Goal: Transaction & Acquisition: Purchase product/service

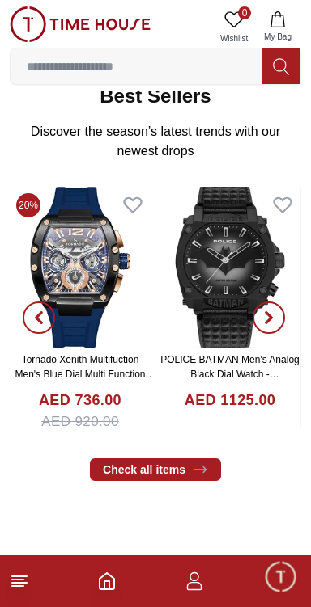
scroll to position [258, 0]
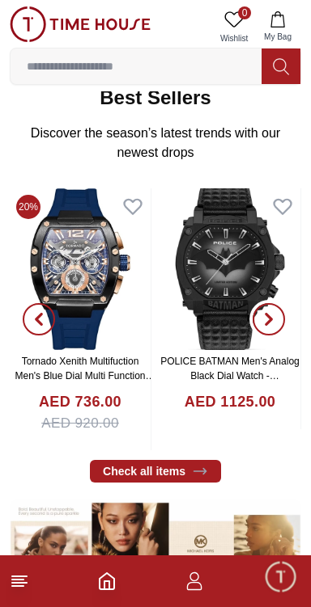
click at [264, 313] on icon "button" at bounding box center [268, 319] width 13 height 13
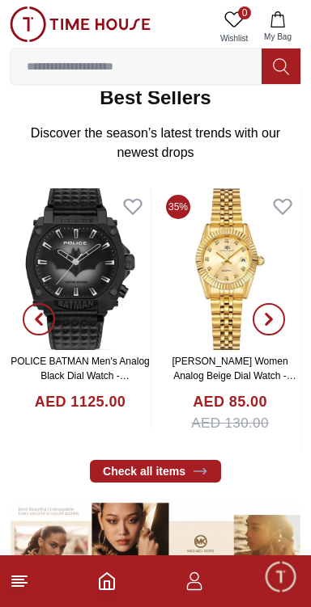
click at [277, 306] on span "button" at bounding box center [268, 319] width 32 height 32
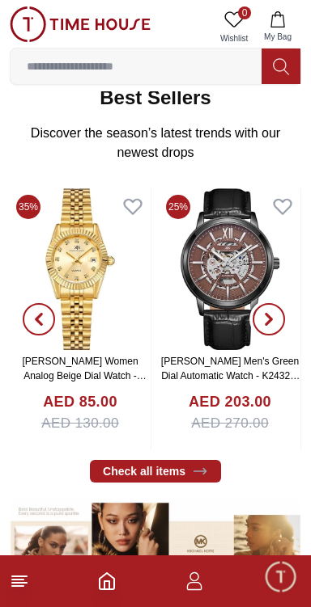
click at [271, 315] on icon "button" at bounding box center [268, 320] width 5 height 11
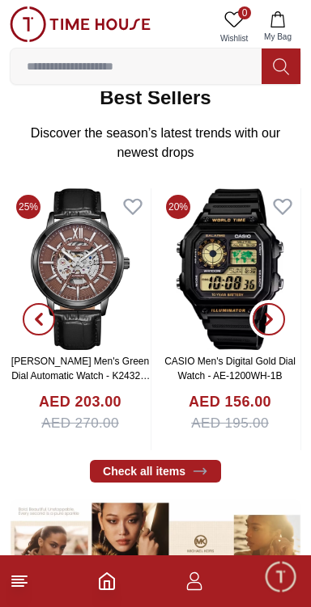
click at [273, 313] on icon "button" at bounding box center [268, 319] width 13 height 13
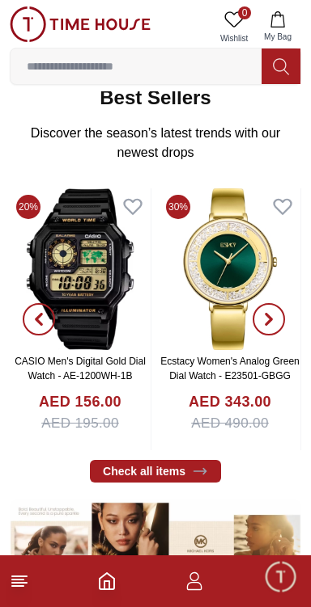
click at [277, 303] on span "button" at bounding box center [268, 319] width 32 height 32
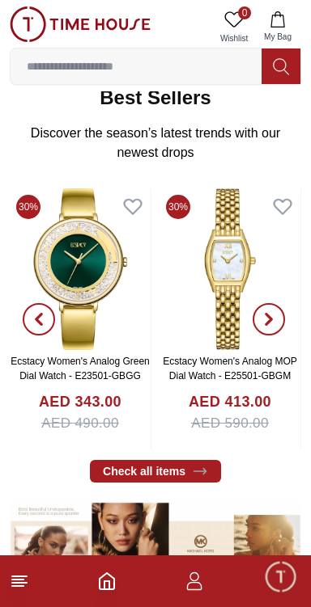
click at [277, 305] on span "button" at bounding box center [268, 319] width 32 height 32
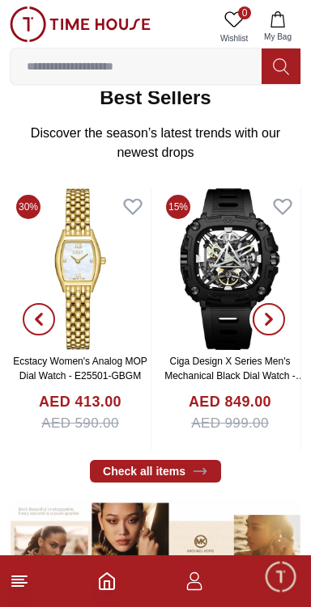
click at [277, 307] on span "button" at bounding box center [268, 319] width 32 height 32
click at [271, 313] on icon "button" at bounding box center [268, 319] width 13 height 13
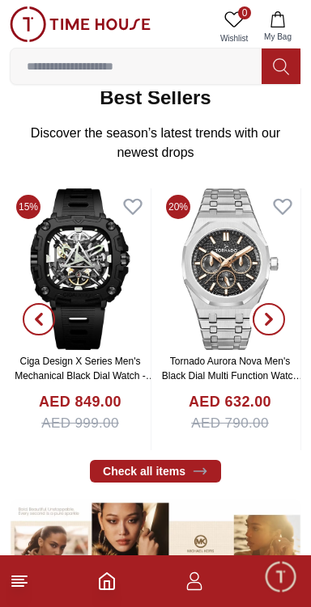
click at [285, 301] on button "button" at bounding box center [268, 319] width 58 height 262
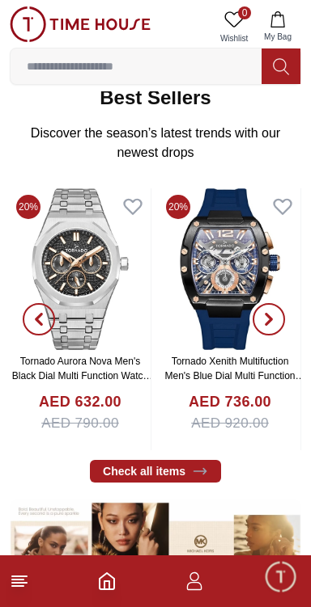
click at [274, 313] on icon "button" at bounding box center [268, 319] width 13 height 13
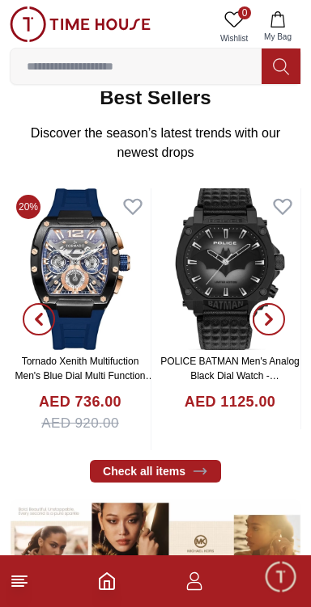
click at [277, 303] on span "button" at bounding box center [268, 319] width 32 height 32
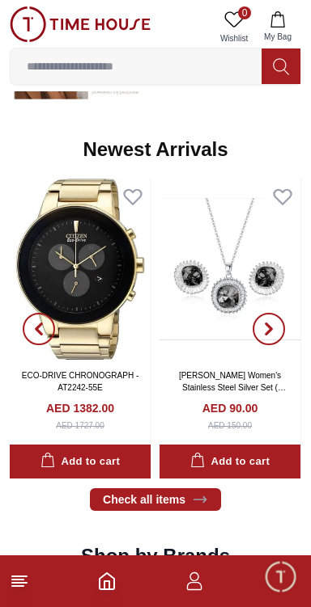
scroll to position [762, 0]
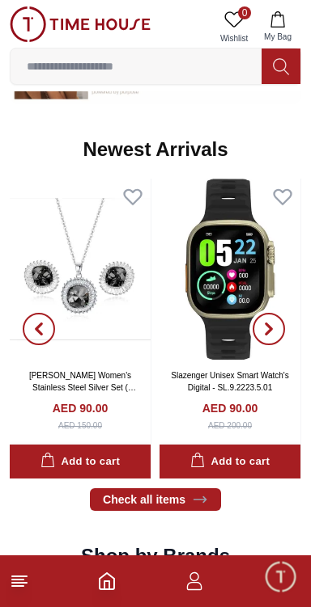
click at [268, 324] on icon "button" at bounding box center [268, 329] width 5 height 11
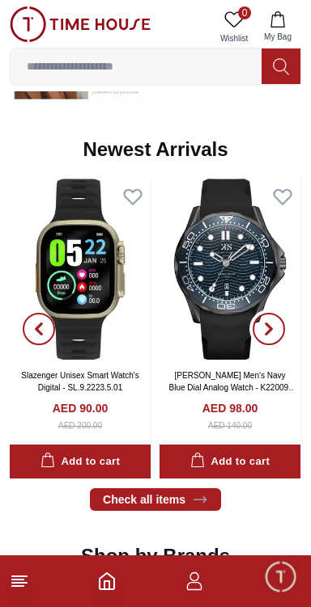
click at [269, 324] on icon "button" at bounding box center [268, 329] width 5 height 11
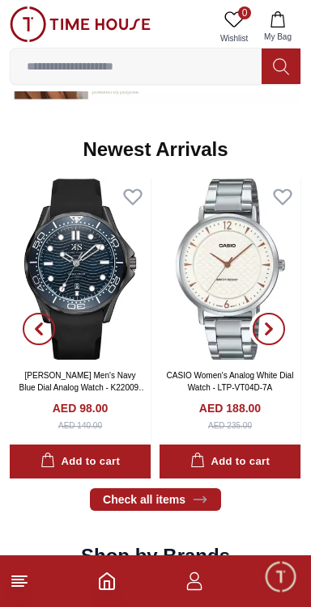
click at [273, 323] on icon "button" at bounding box center [268, 329] width 13 height 13
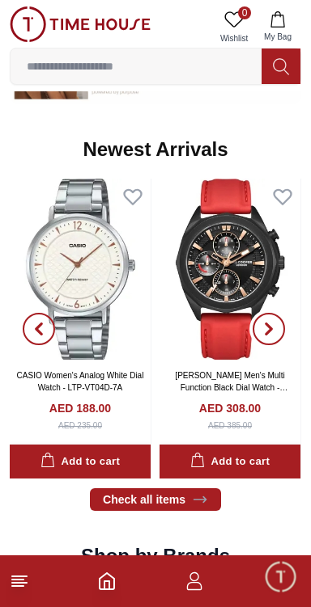
click at [264, 323] on icon "button" at bounding box center [268, 329] width 13 height 13
click at [262, 323] on icon "button" at bounding box center [268, 329] width 13 height 13
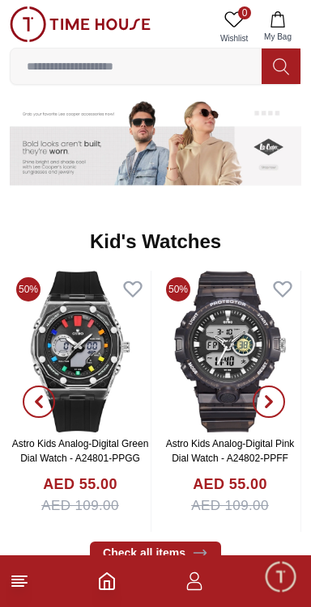
scroll to position [2064, 0]
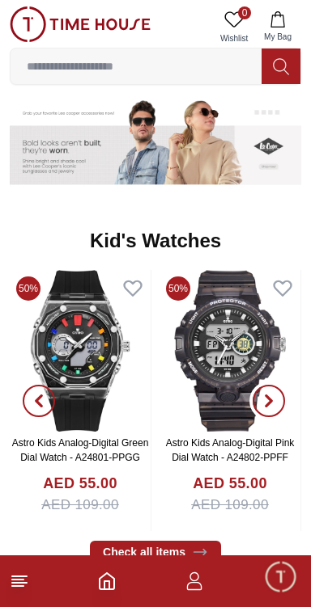
click at [276, 385] on span "button" at bounding box center [268, 401] width 32 height 32
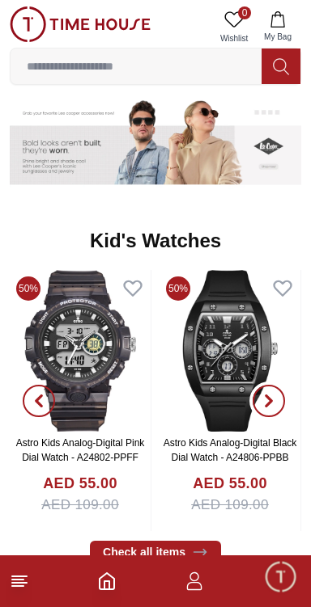
click at [277, 385] on span "button" at bounding box center [268, 401] width 32 height 32
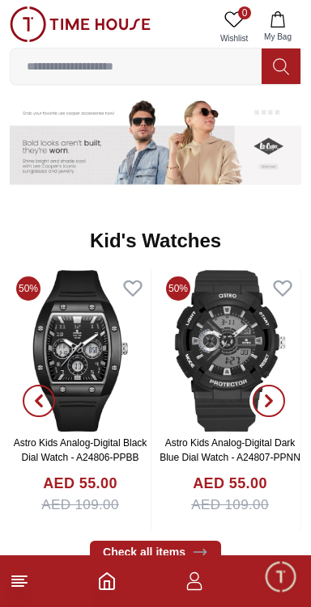
click at [269, 395] on icon "button" at bounding box center [268, 400] width 5 height 11
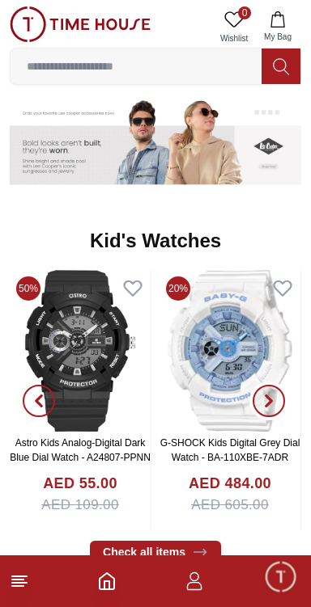
click at [277, 385] on span "button" at bounding box center [268, 401] width 32 height 32
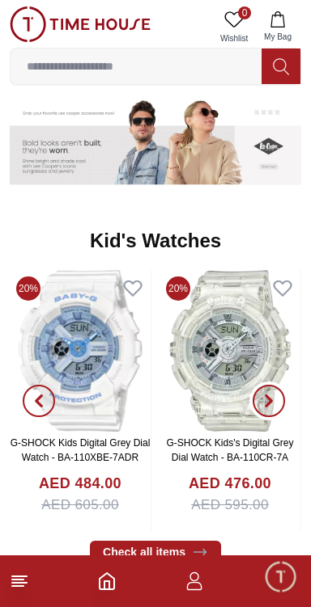
click at [273, 395] on icon "button" at bounding box center [268, 401] width 13 height 13
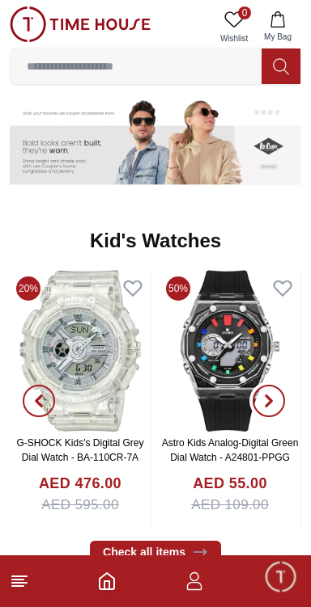
click at [277, 385] on span "button" at bounding box center [268, 401] width 32 height 32
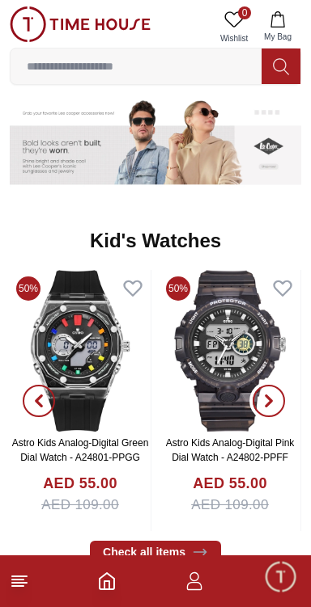
click at [269, 395] on icon "button" at bounding box center [268, 401] width 13 height 13
click at [267, 395] on icon "button" at bounding box center [268, 400] width 5 height 11
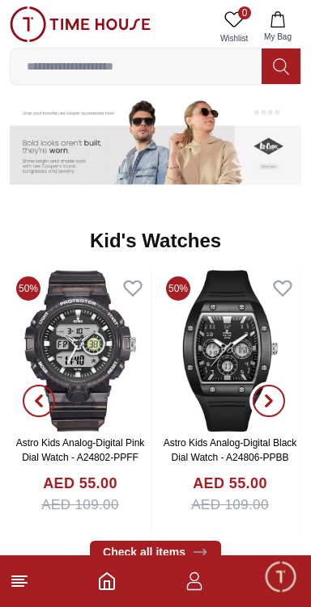
click at [274, 395] on icon "button" at bounding box center [268, 401] width 13 height 13
click at [273, 395] on icon "button" at bounding box center [268, 401] width 13 height 13
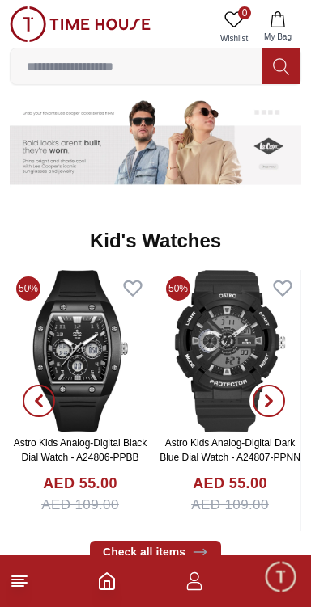
click at [270, 395] on icon "button" at bounding box center [268, 400] width 5 height 11
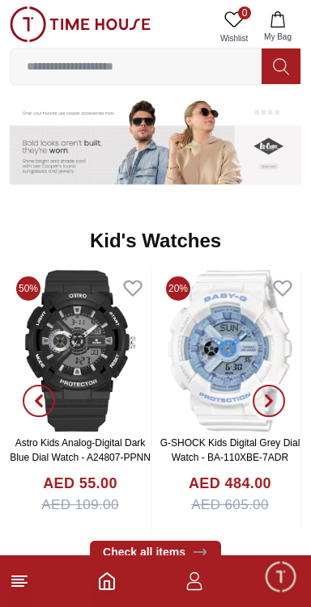
click at [273, 395] on icon "button" at bounding box center [268, 401] width 13 height 13
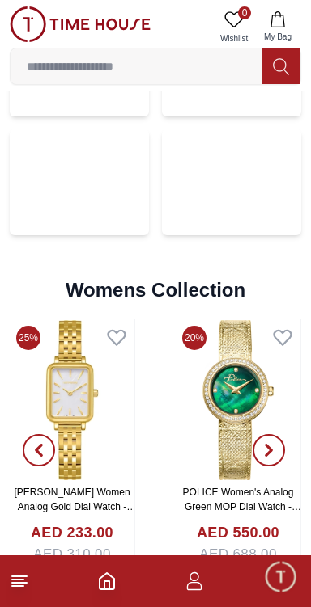
scroll to position [3287, 0]
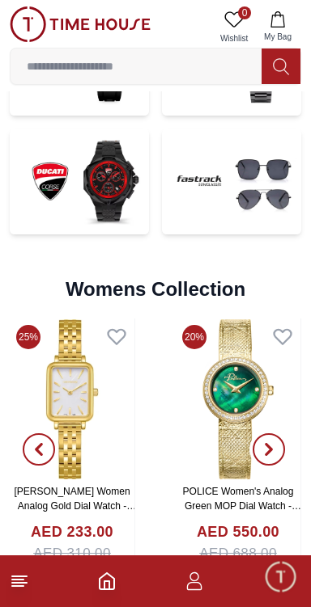
click at [274, 443] on icon "button" at bounding box center [268, 449] width 13 height 13
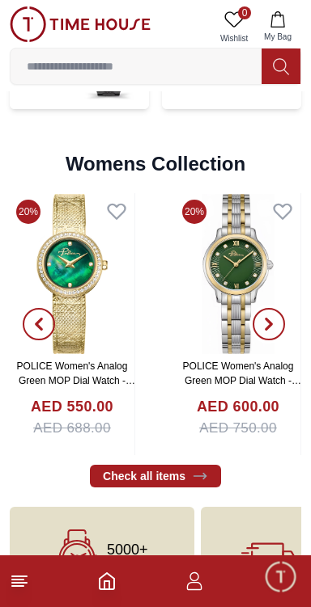
scroll to position [3411, 0]
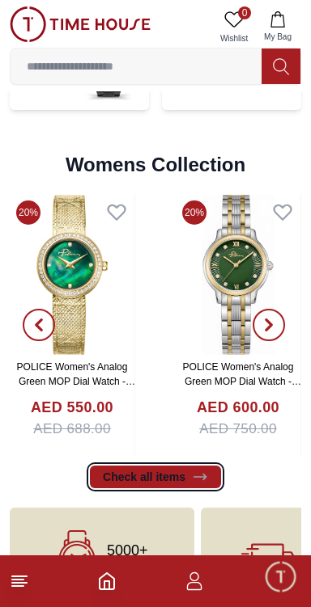
click at [124, 466] on link "Check all items" at bounding box center [155, 477] width 131 height 23
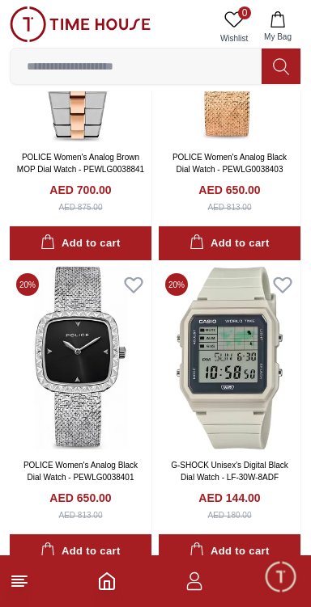
scroll to position [1756, 0]
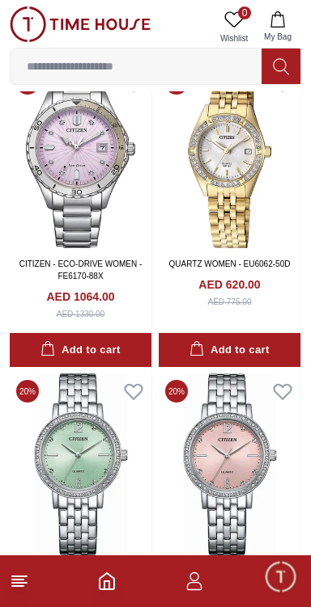
scroll to position [8782, 0]
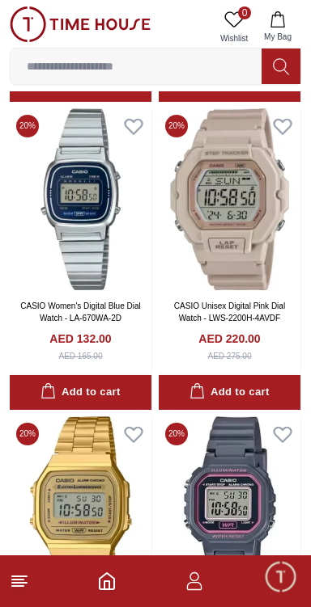
scroll to position [13607, 0]
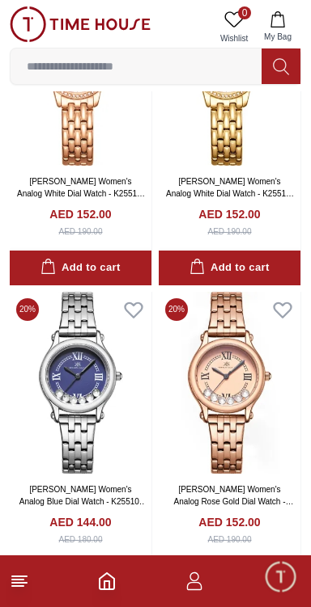
scroll to position [20832, 0]
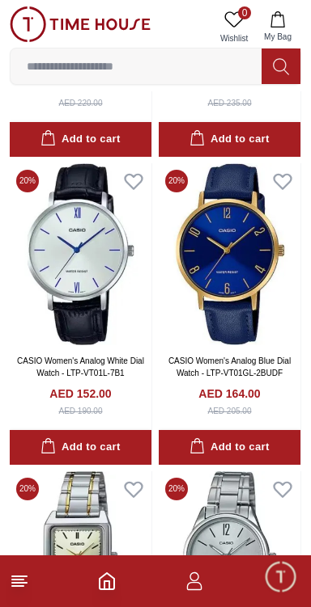
scroll to position [26857, 0]
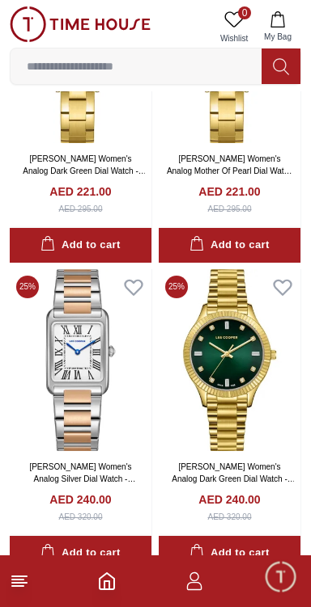
scroll to position [30997, 0]
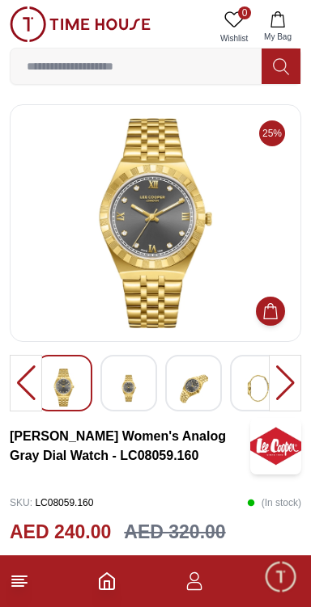
click at [278, 380] on div at bounding box center [285, 383] width 32 height 57
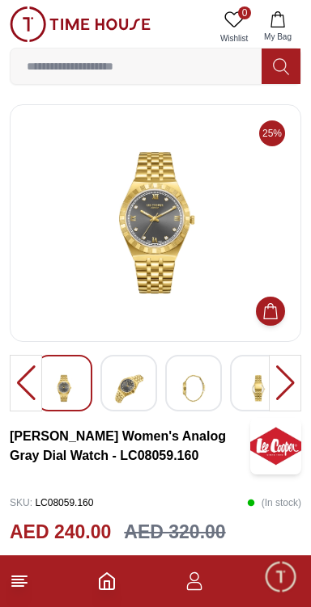
click at [291, 376] on div at bounding box center [285, 383] width 32 height 57
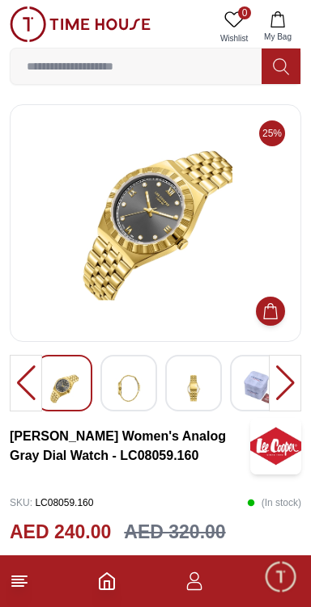
click at [290, 383] on div at bounding box center [285, 383] width 32 height 57
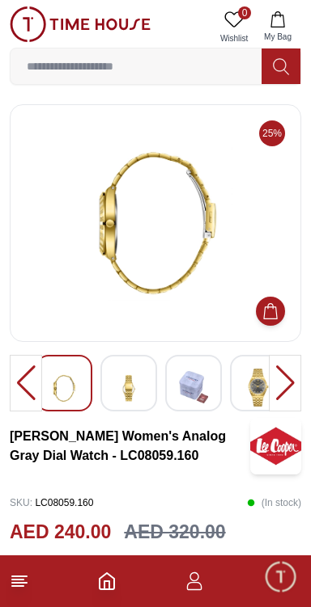
click at [290, 384] on div at bounding box center [285, 383] width 32 height 57
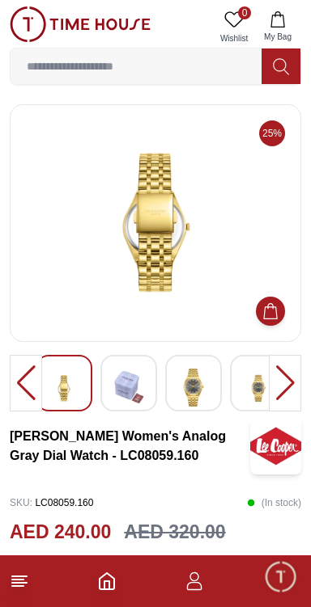
click at [290, 378] on div at bounding box center [285, 383] width 32 height 57
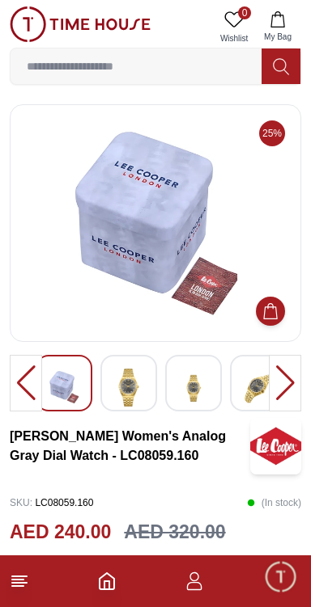
click at [294, 387] on div at bounding box center [285, 383] width 32 height 57
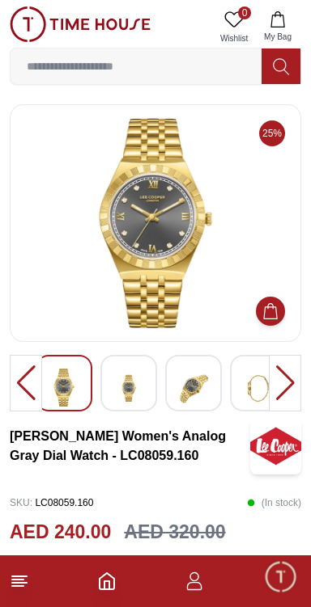
click at [294, 386] on div at bounding box center [285, 383] width 32 height 57
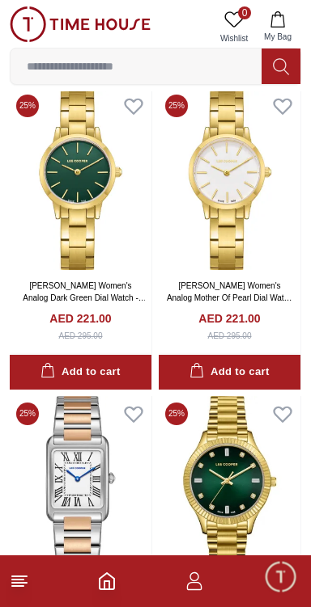
scroll to position [30949, 0]
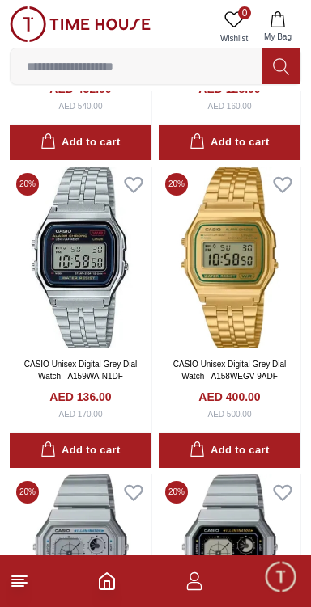
scroll to position [29872, 0]
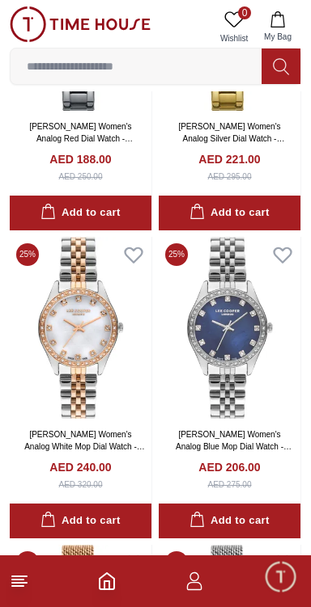
scroll to position [32883, 0]
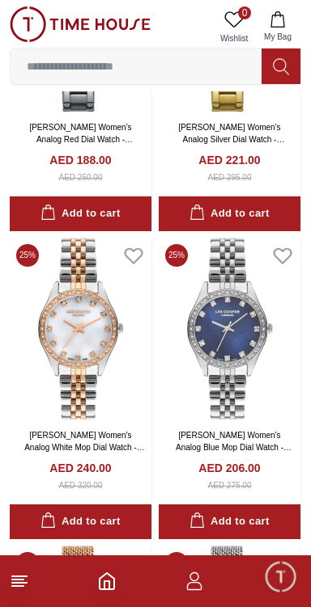
scroll to position [32883, 0]
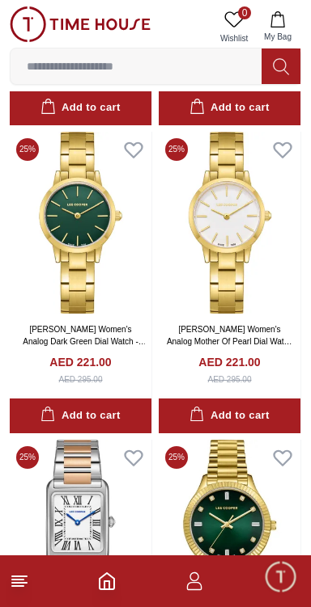
scroll to position [30828, 0]
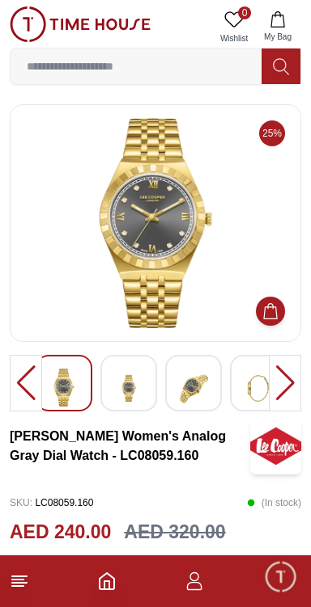
click at [294, 382] on div at bounding box center [285, 383] width 32 height 57
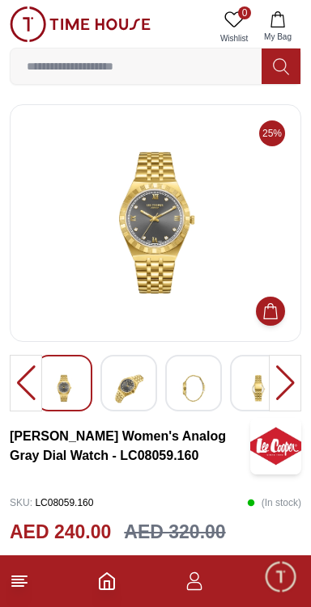
click at [290, 398] on div at bounding box center [285, 383] width 32 height 57
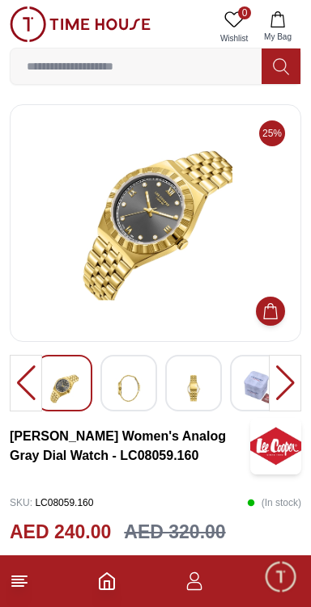
click at [290, 393] on div at bounding box center [285, 383] width 32 height 57
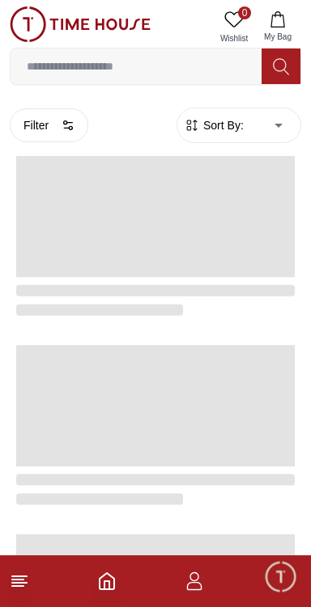
scroll to position [2692, 0]
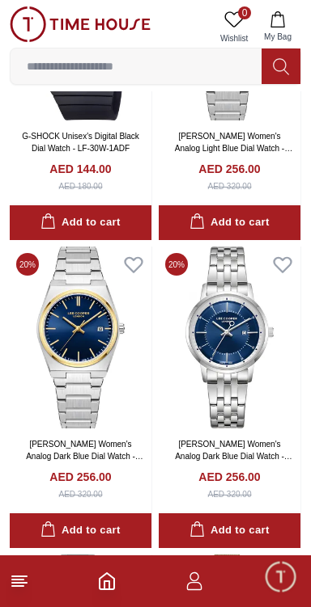
scroll to position [32879, 0]
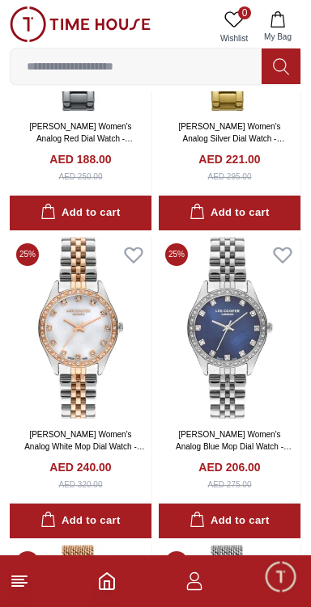
click at [27, 579] on icon at bounding box center [19, 581] width 19 height 19
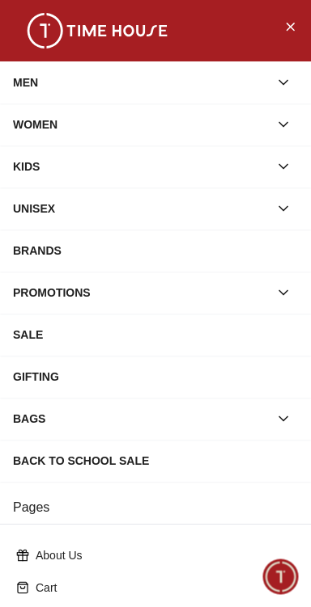
scroll to position [32842, 0]
click at [256, 251] on div "BRANDS" at bounding box center [155, 250] width 285 height 29
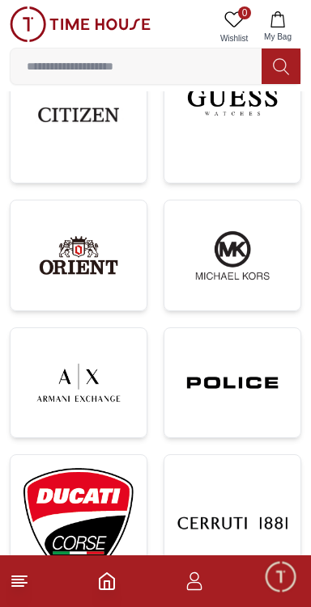
scroll to position [959, 0]
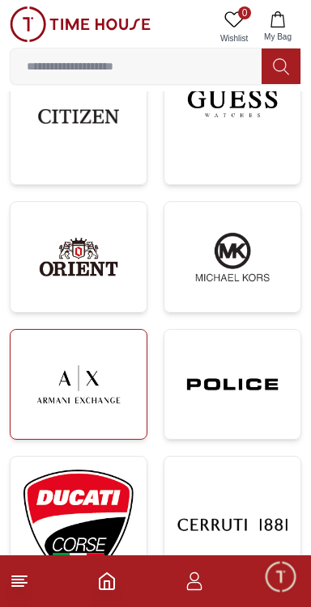
click at [61, 371] on img at bounding box center [78, 385] width 110 height 84
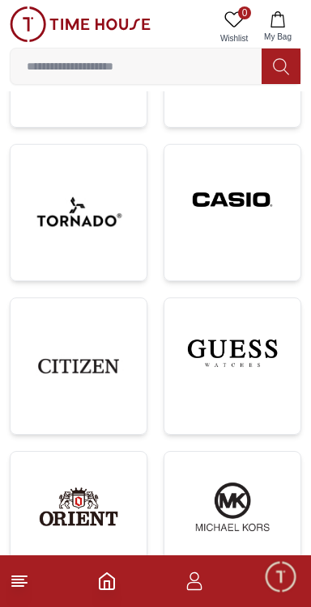
scroll to position [702, 0]
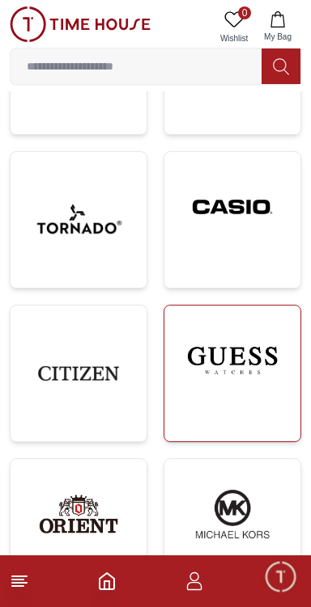
click at [268, 361] on img at bounding box center [232, 361] width 110 height 84
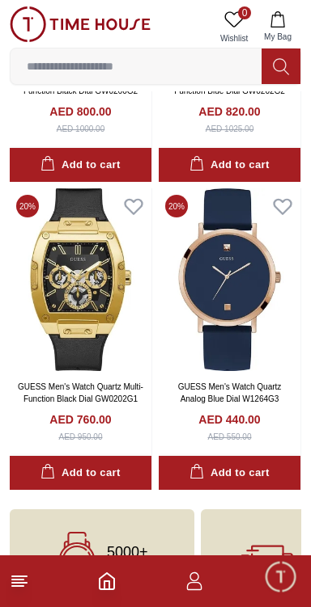
scroll to position [2227, 0]
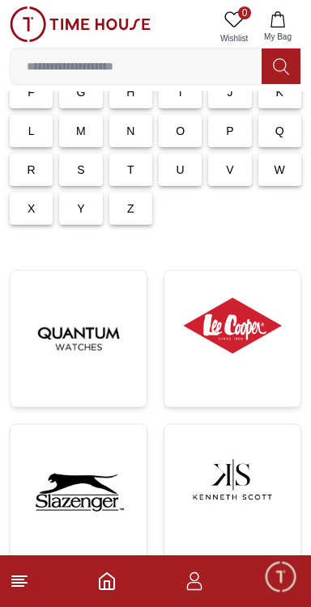
scroll to position [122, 0]
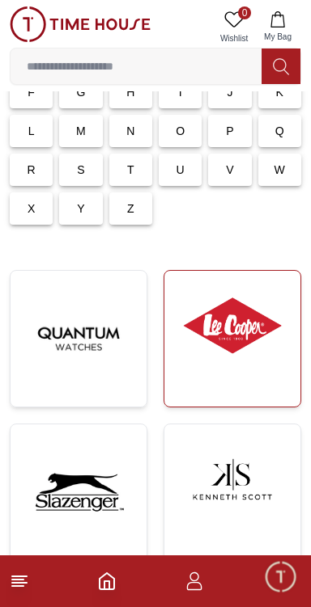
click at [278, 338] on img at bounding box center [232, 326] width 110 height 84
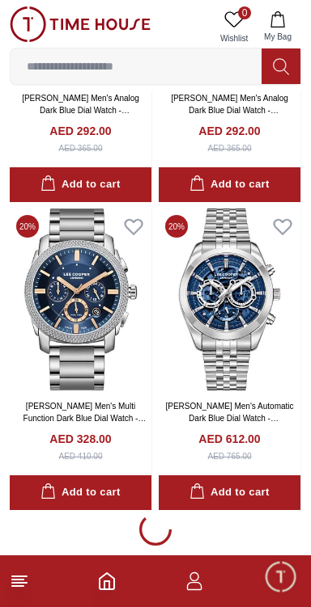
scroll to position [3170, 0]
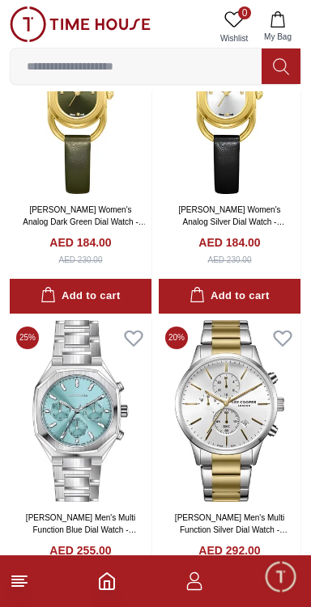
scroll to position [7359, 0]
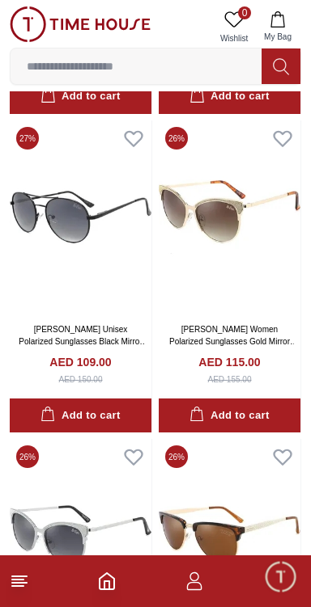
scroll to position [21389, 0]
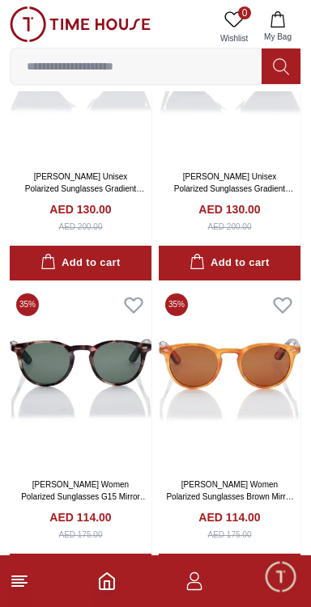
scroll to position [21736, 0]
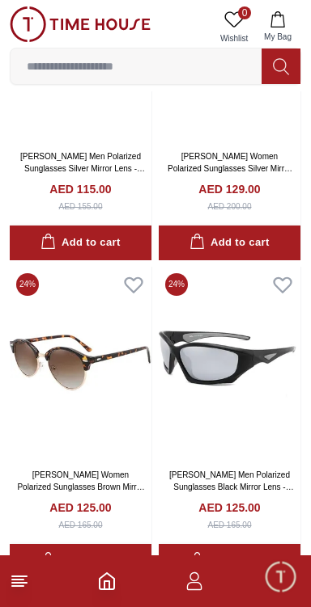
scroll to position [15336, 0]
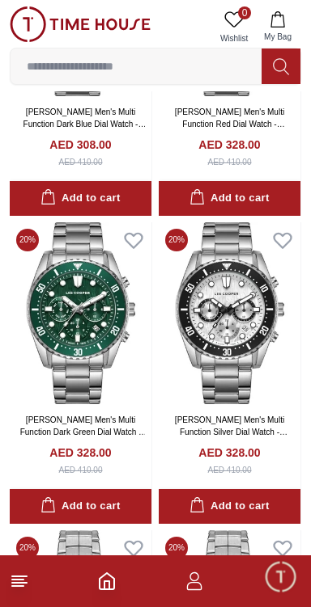
scroll to position [13918, 0]
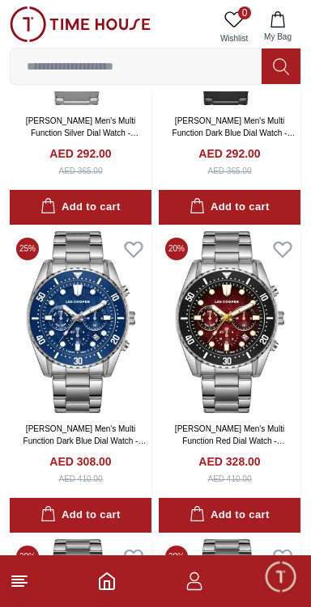
click at [21, 583] on line at bounding box center [19, 583] width 15 height 0
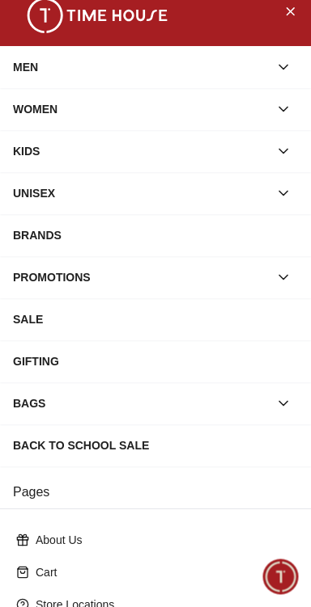
scroll to position [16, 0]
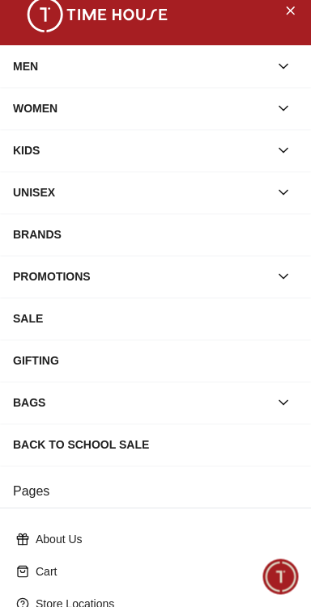
click at [288, 281] on icon "button" at bounding box center [283, 277] width 16 height 16
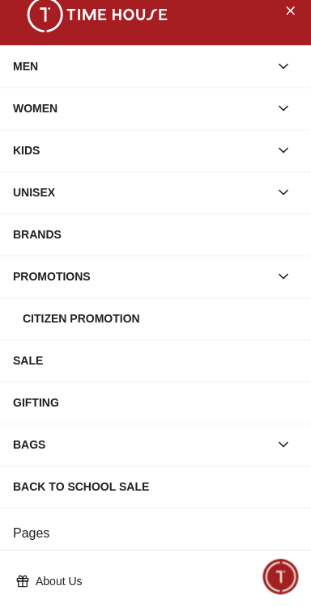
click at [22, 408] on div "GIFTING" at bounding box center [155, 402] width 285 height 29
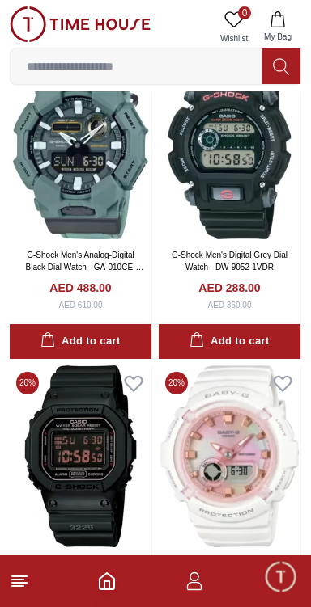
scroll to position [2914, 0]
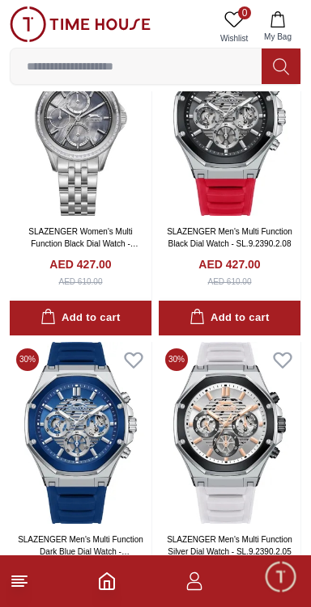
scroll to position [8939, 0]
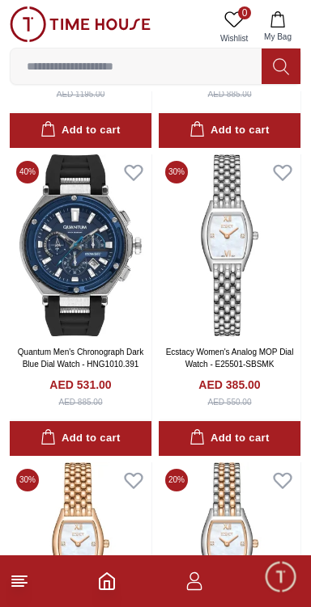
scroll to position [14905, 0]
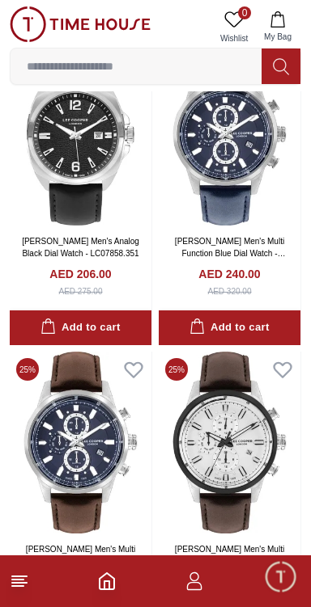
scroll to position [20990, 0]
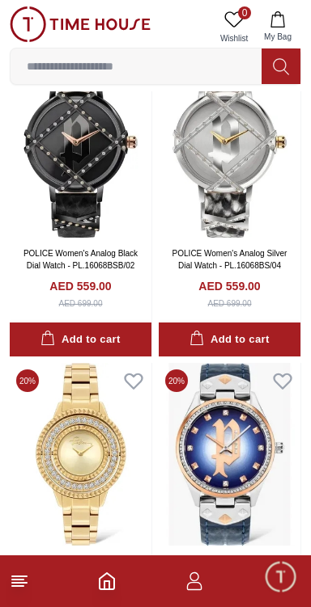
scroll to position [23033, 0]
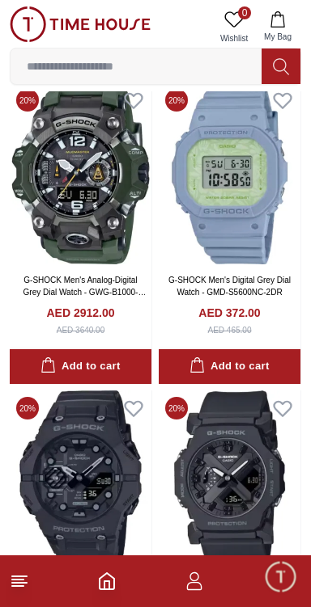
scroll to position [27012, 0]
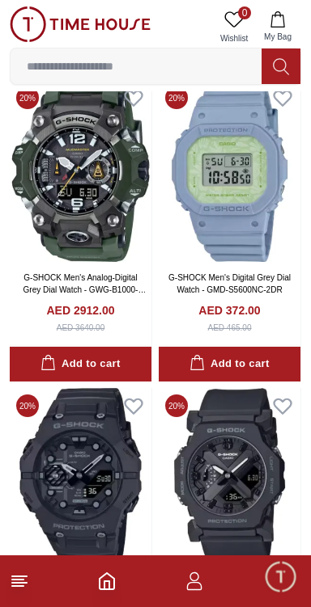
scroll to position [21700, 0]
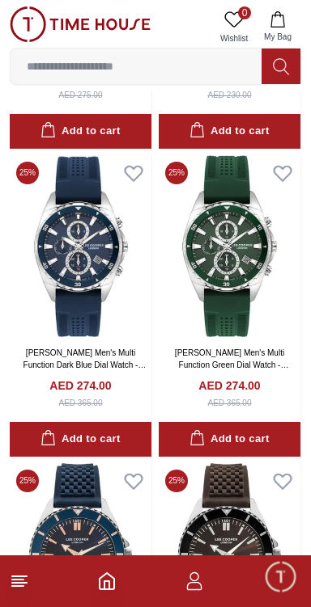
scroll to position [20986, 0]
